Goal: Transaction & Acquisition: Purchase product/service

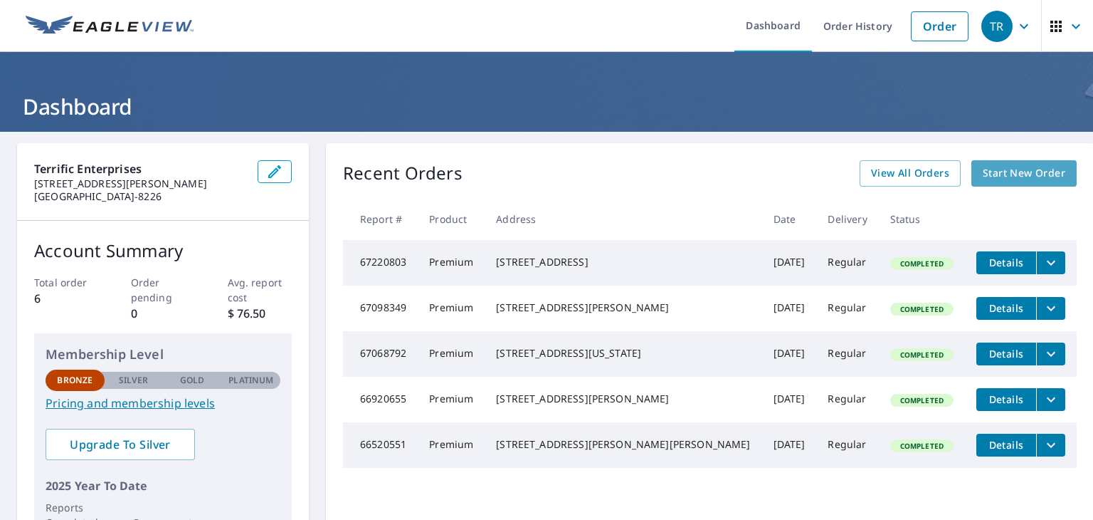
click at [986, 172] on span "Start New Order" at bounding box center [1024, 173] width 83 height 18
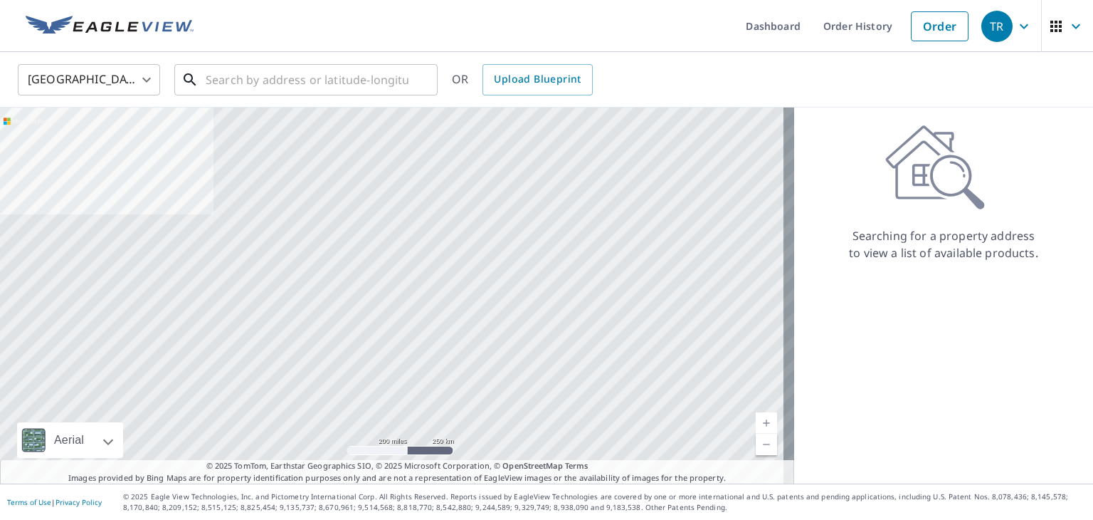
click at [240, 85] on input "text" at bounding box center [307, 80] width 203 height 40
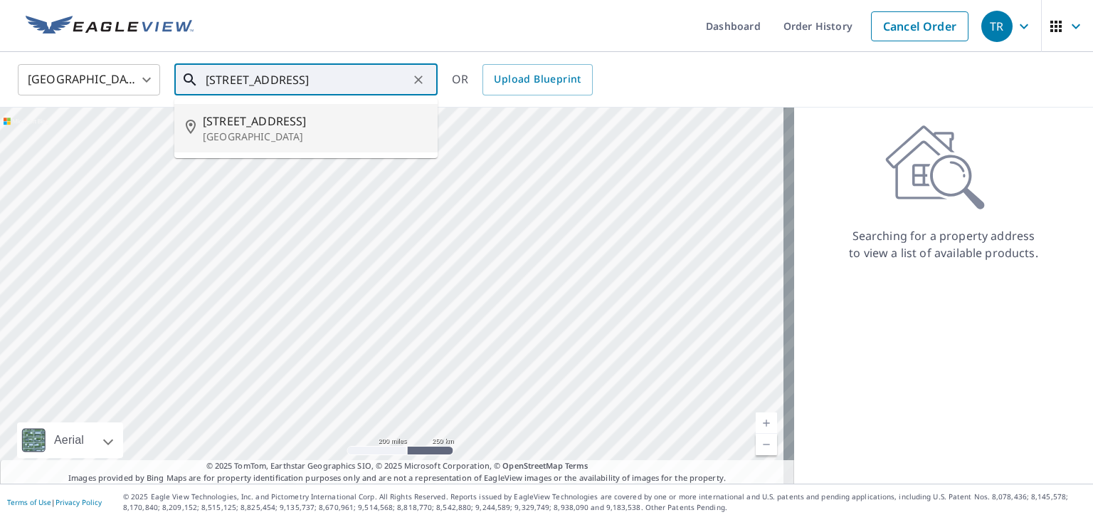
click at [243, 115] on span "[STREET_ADDRESS]" at bounding box center [314, 120] width 223 height 17
type input "[STREET_ADDRESS][PERSON_NAME]"
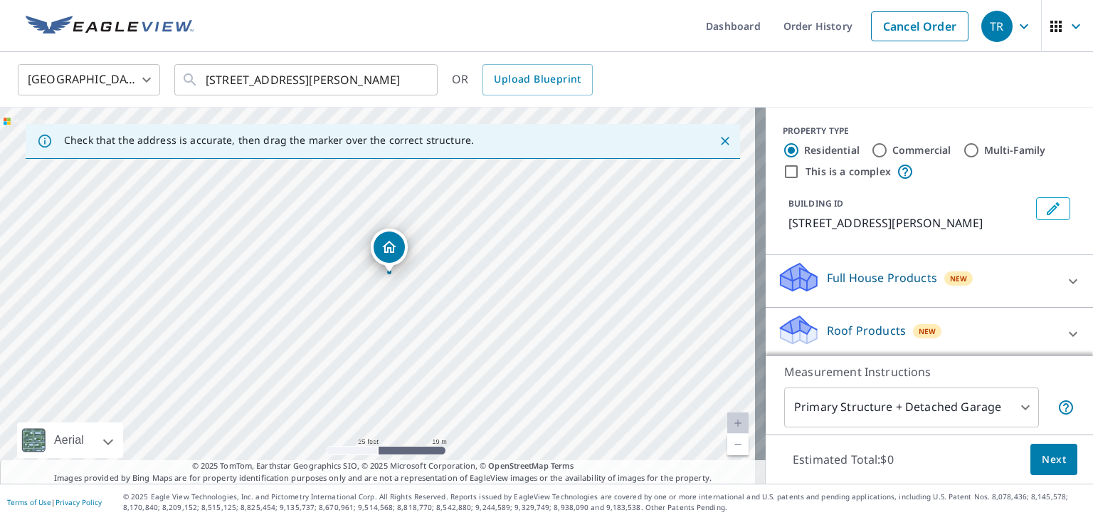
click at [1042, 456] on span "Next" at bounding box center [1054, 460] width 24 height 18
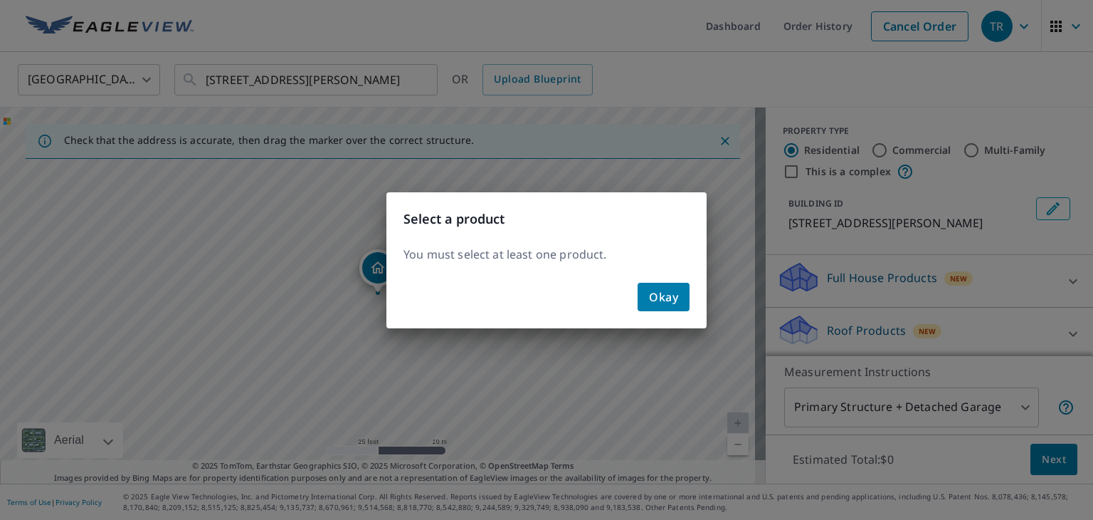
click at [661, 288] on span "Okay" at bounding box center [663, 297] width 29 height 20
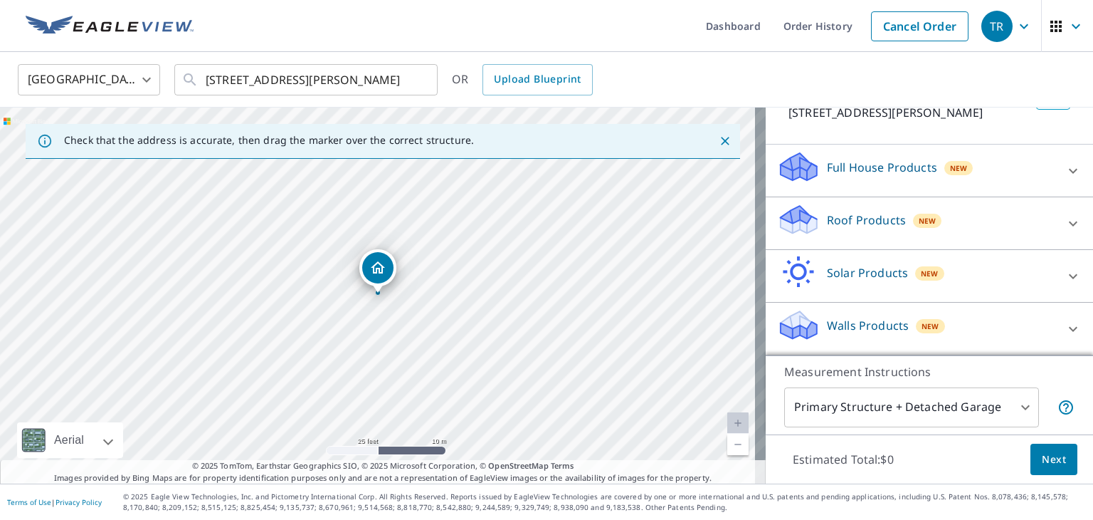
scroll to position [127, 0]
click at [843, 211] on p "Roof Products" at bounding box center [866, 219] width 79 height 17
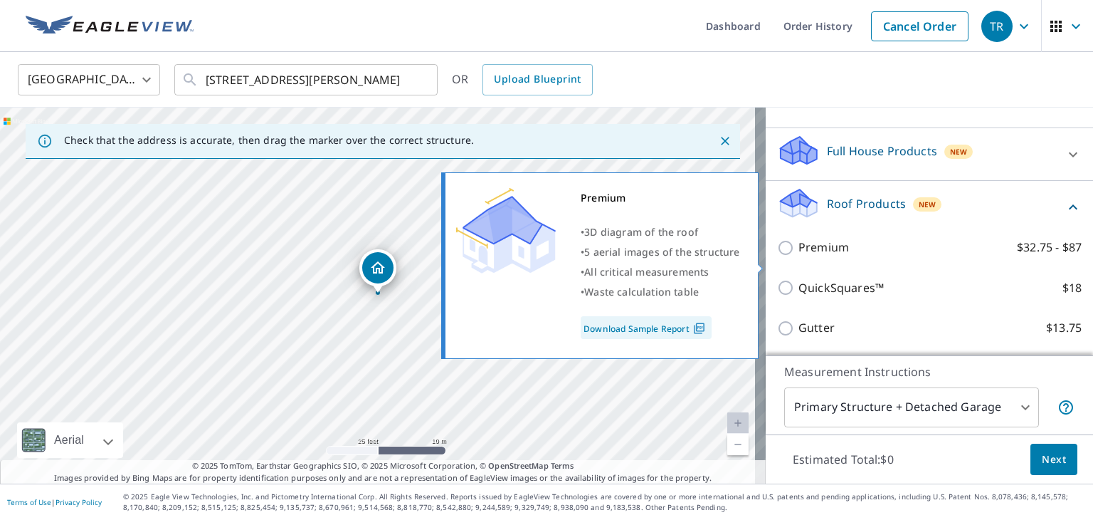
click at [816, 256] on p "Premium" at bounding box center [824, 247] width 51 height 18
click at [799, 256] on input "Premium $32.75 - $87" at bounding box center [787, 247] width 21 height 17
checkbox input "true"
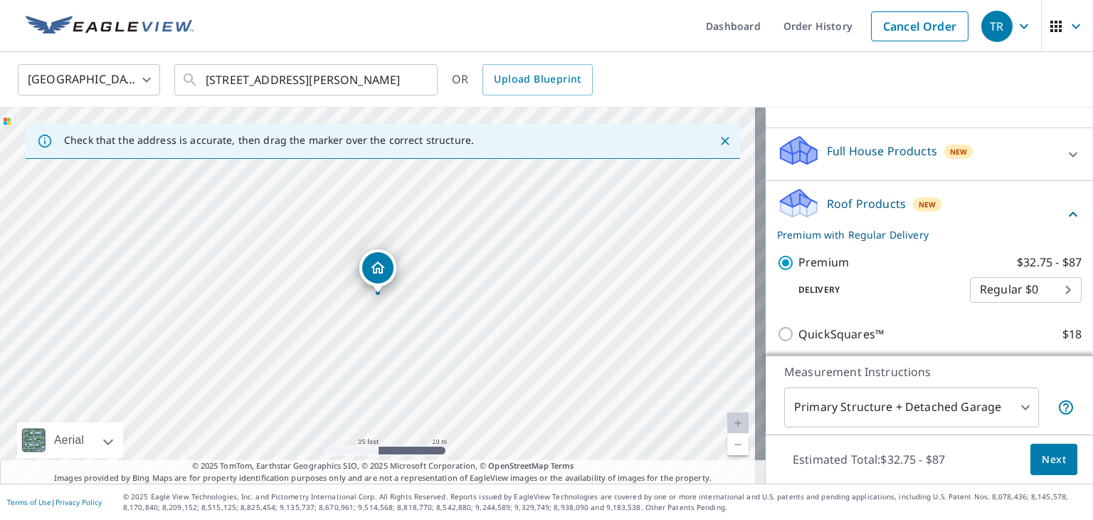
click at [1051, 452] on span "Next" at bounding box center [1054, 460] width 24 height 18
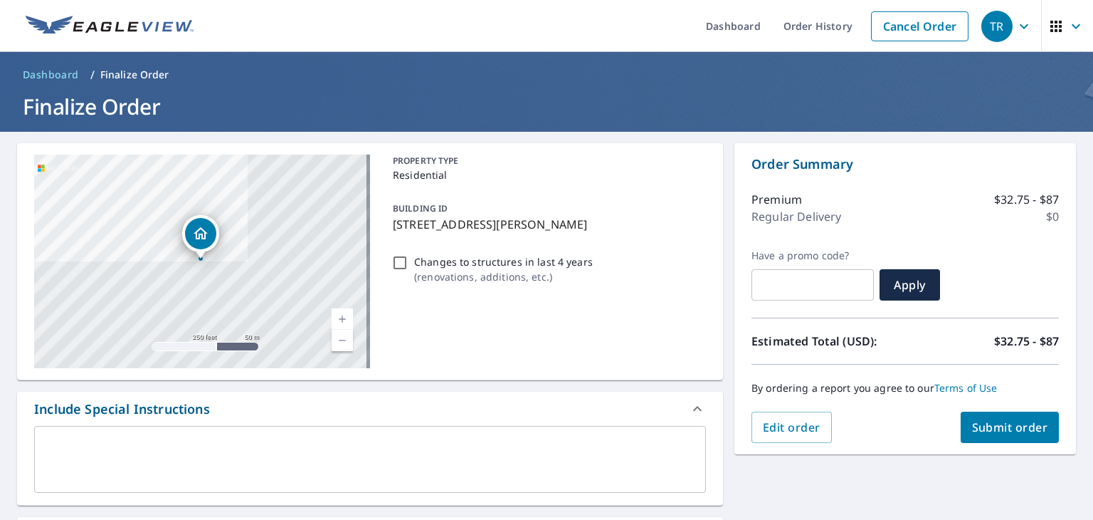
click at [992, 421] on span "Submit order" at bounding box center [1010, 427] width 76 height 16
